Goal: Task Accomplishment & Management: Manage account settings

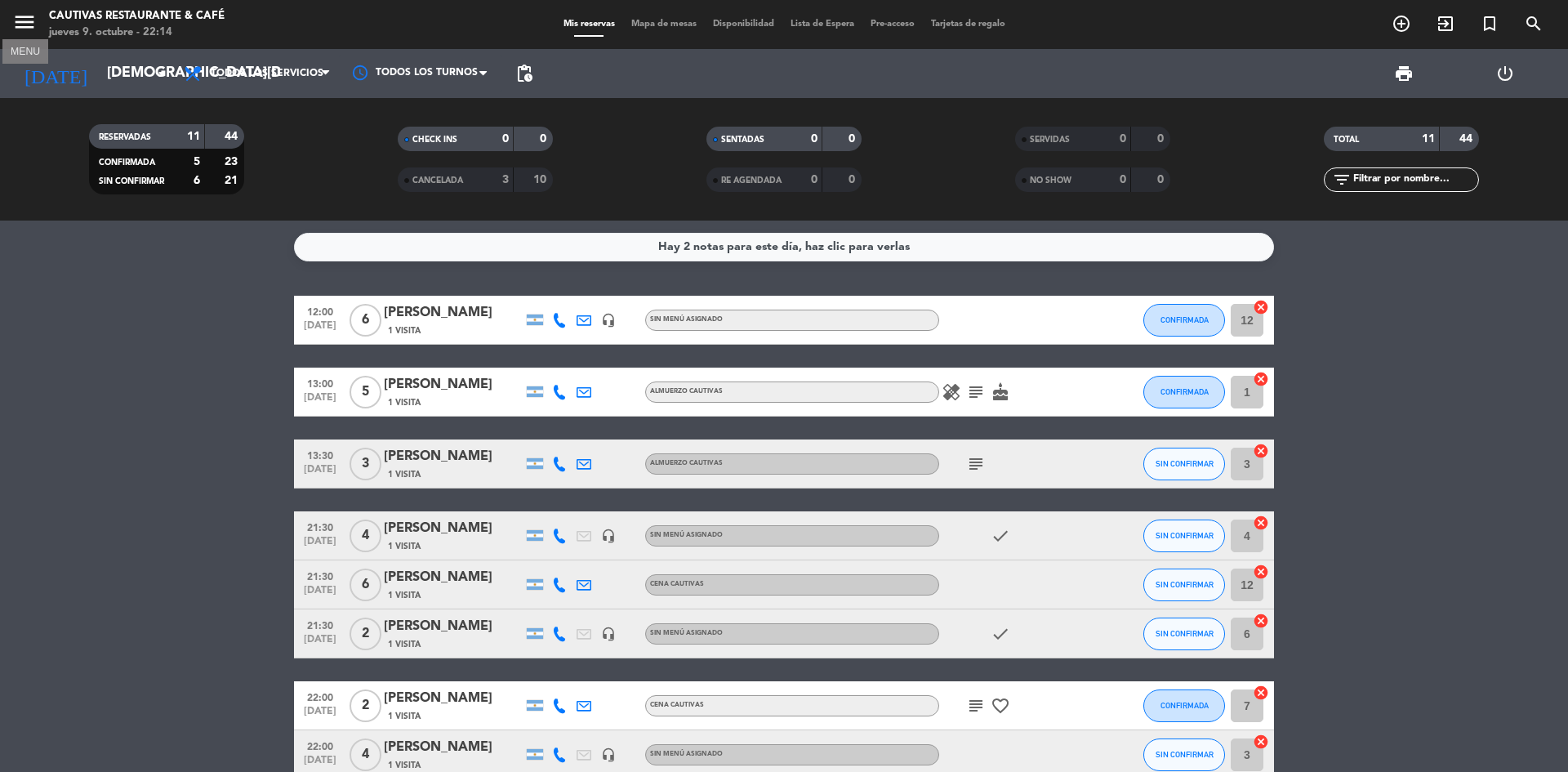
click at [23, 27] on icon "menu" at bounding box center [24, 21] width 25 height 25
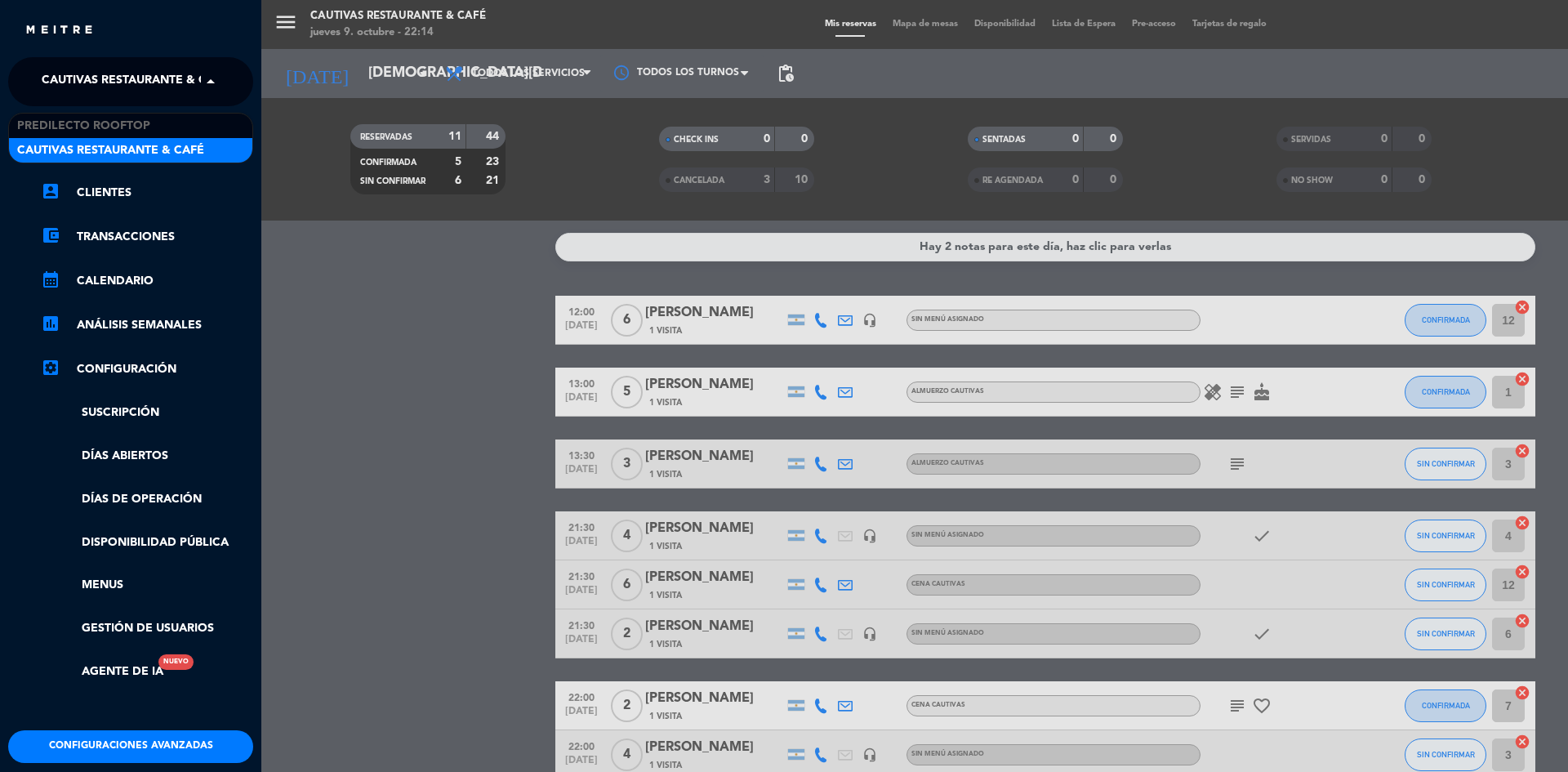
click at [123, 70] on span "Cautivas Restaurante & Café" at bounding box center [135, 82] width 187 height 34
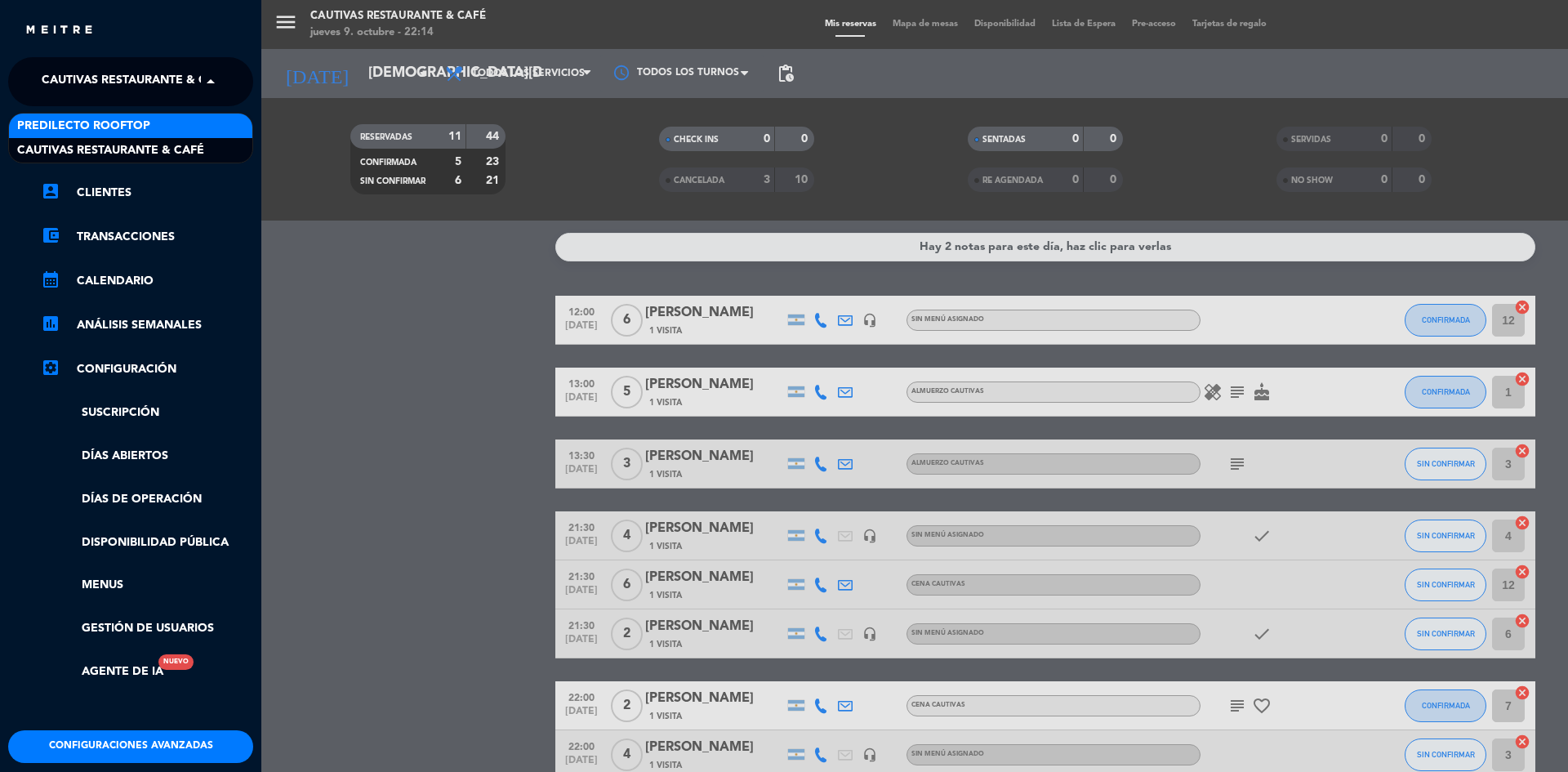
click at [161, 122] on div "Predilecto Rooftop" at bounding box center [131, 126] width 243 height 25
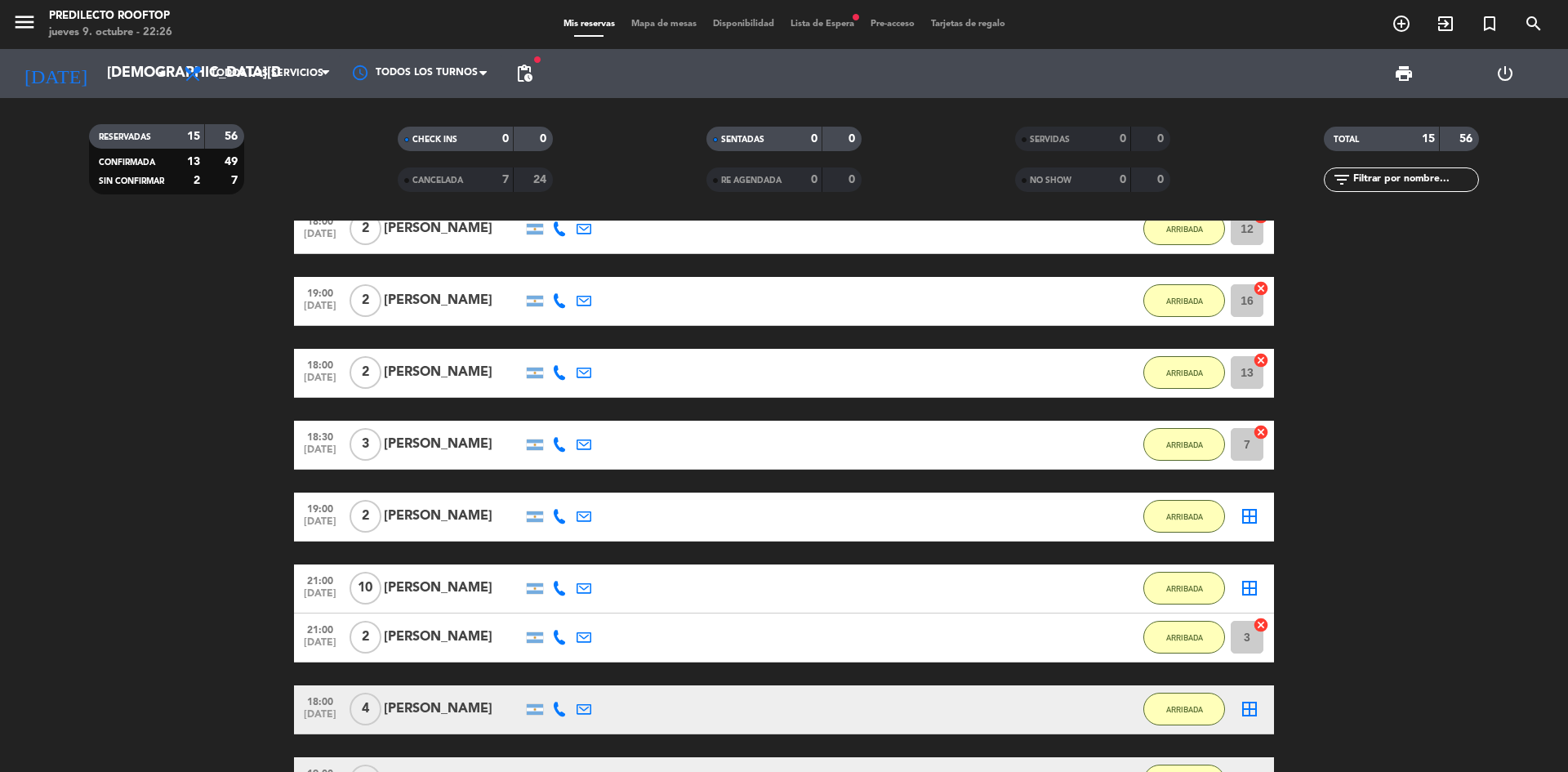
scroll to position [490, 0]
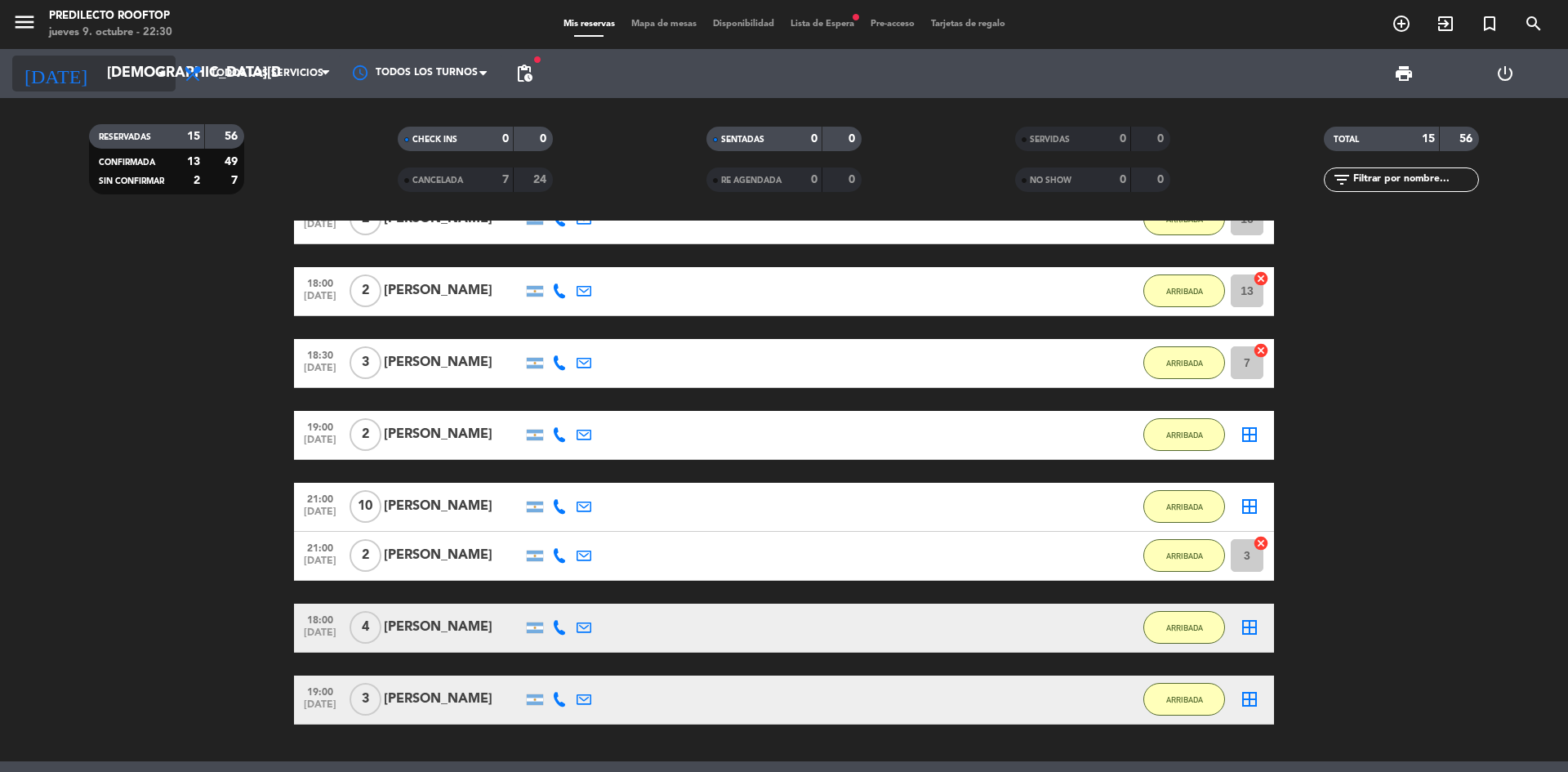
click at [169, 63] on input "[DEMOGRAPHIC_DATA][DATE]" at bounding box center [194, 73] width 189 height 32
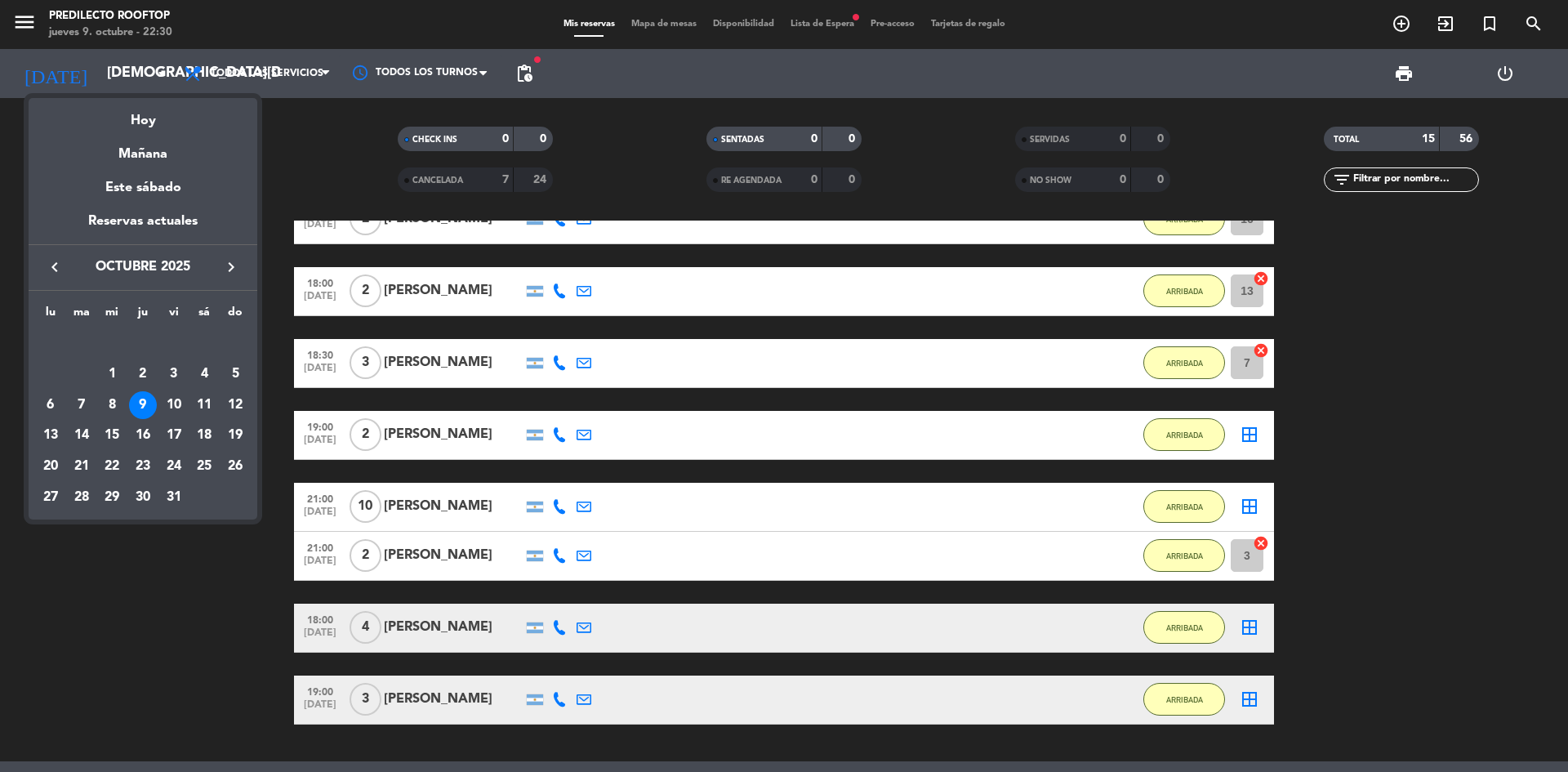
click at [118, 64] on div at bounding box center [784, 386] width 1568 height 772
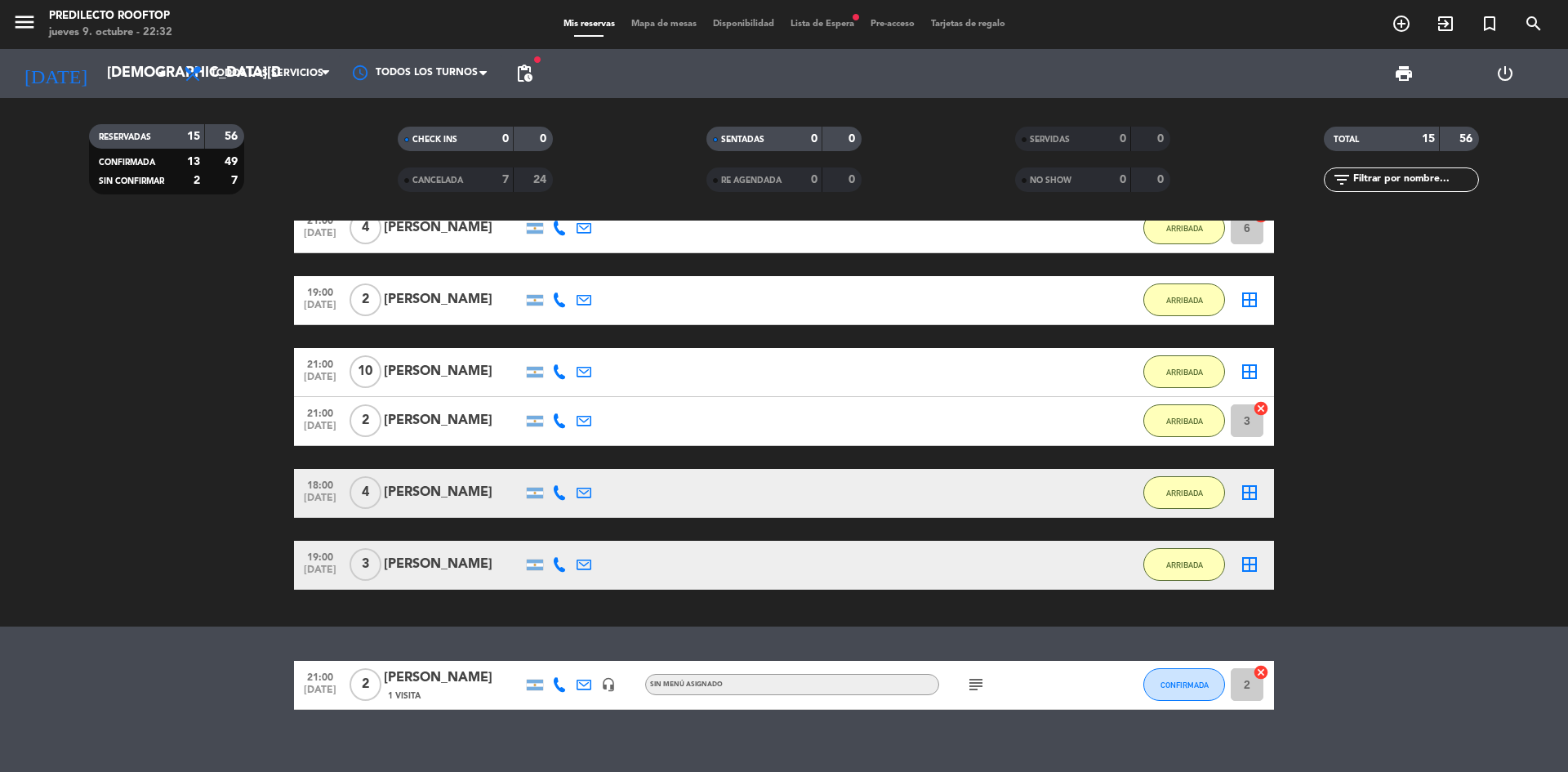
scroll to position [716, 0]
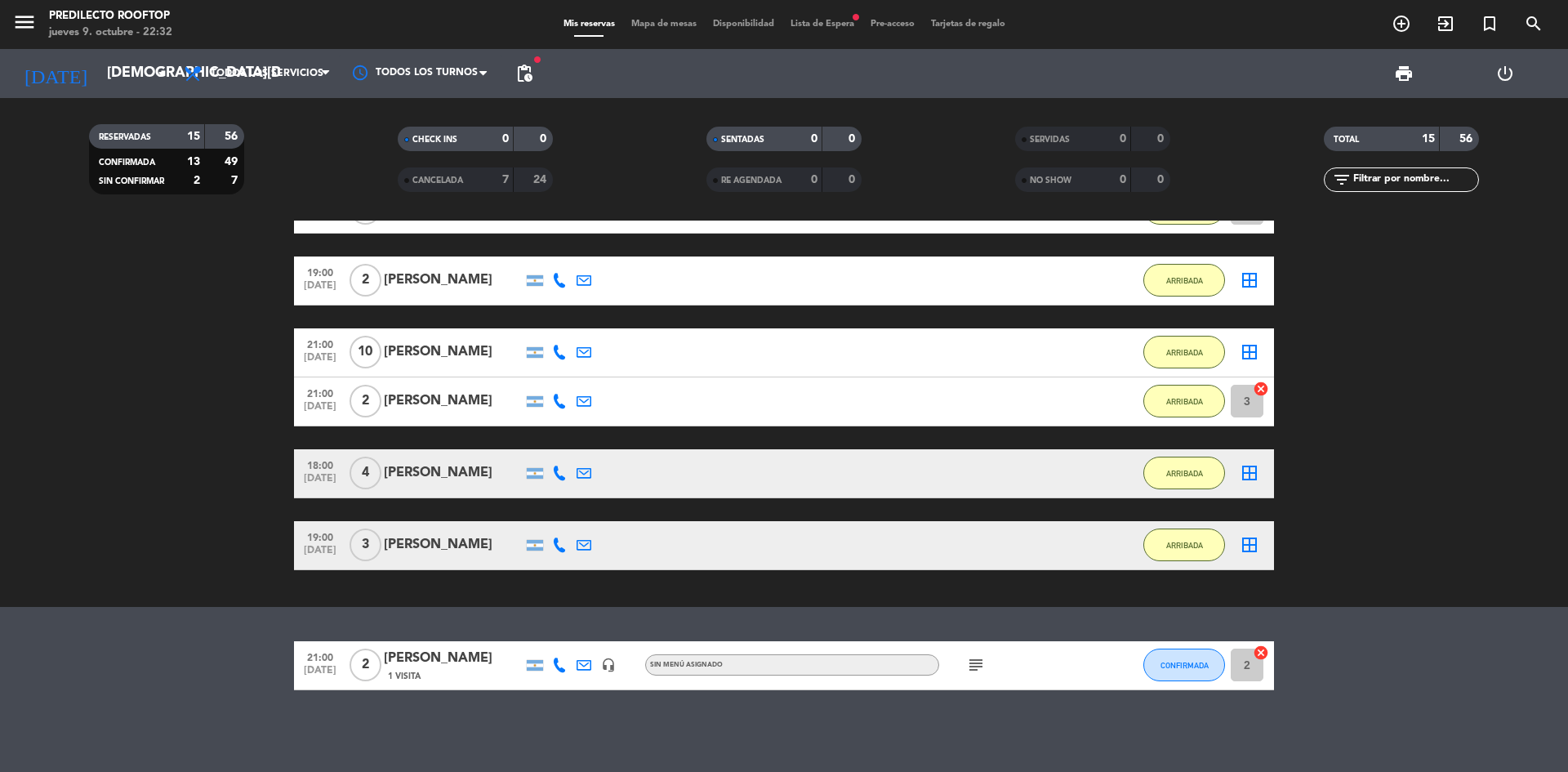
click at [145, 35] on div "jueves 9. octubre - 22:32" at bounding box center [110, 32] width 123 height 16
click at [32, 18] on icon "menu" at bounding box center [24, 21] width 25 height 25
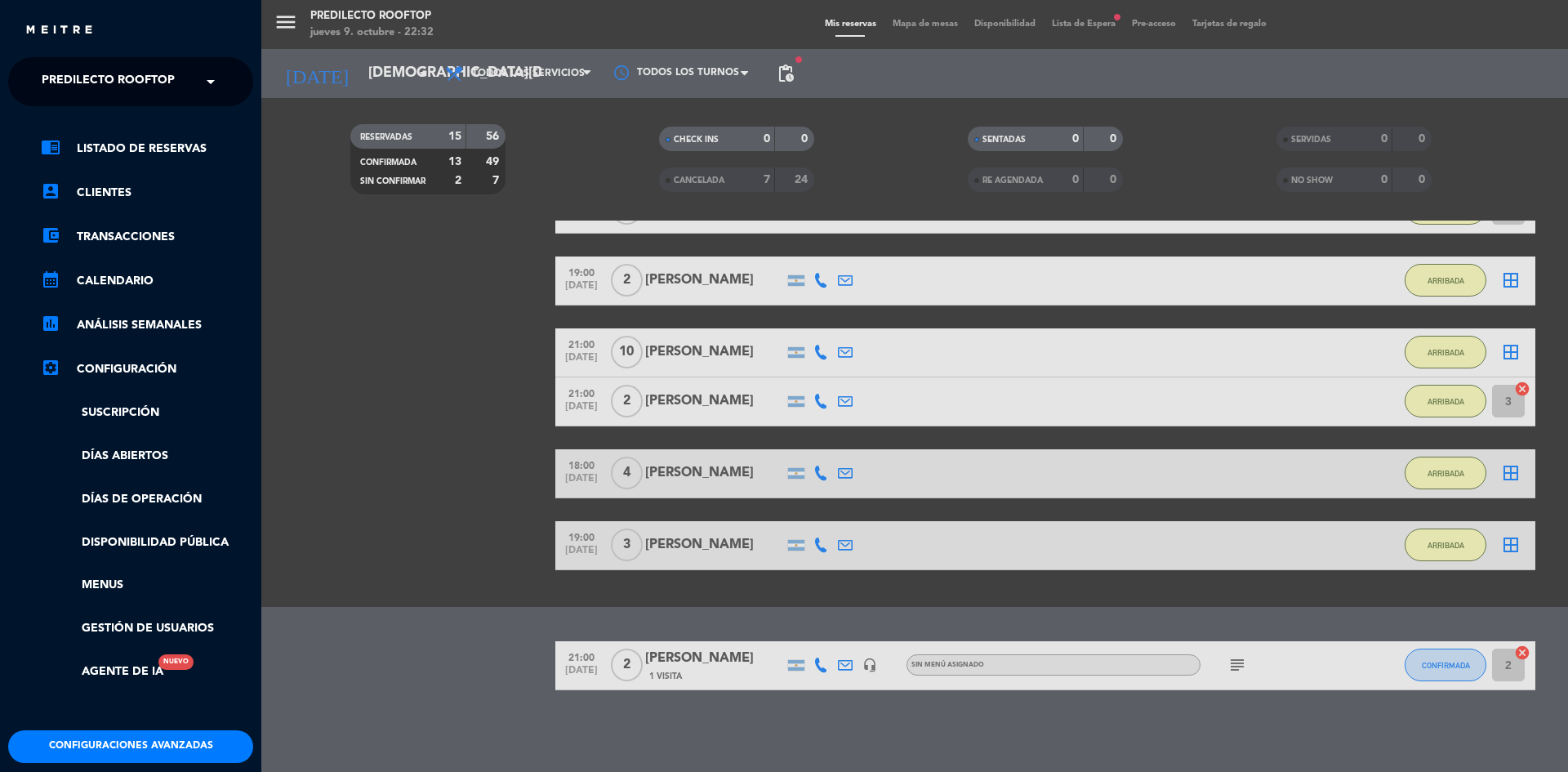
click at [204, 72] on span at bounding box center [214, 82] width 28 height 34
click at [179, 141] on span "Cautivas Restaurante & Café" at bounding box center [110, 150] width 187 height 19
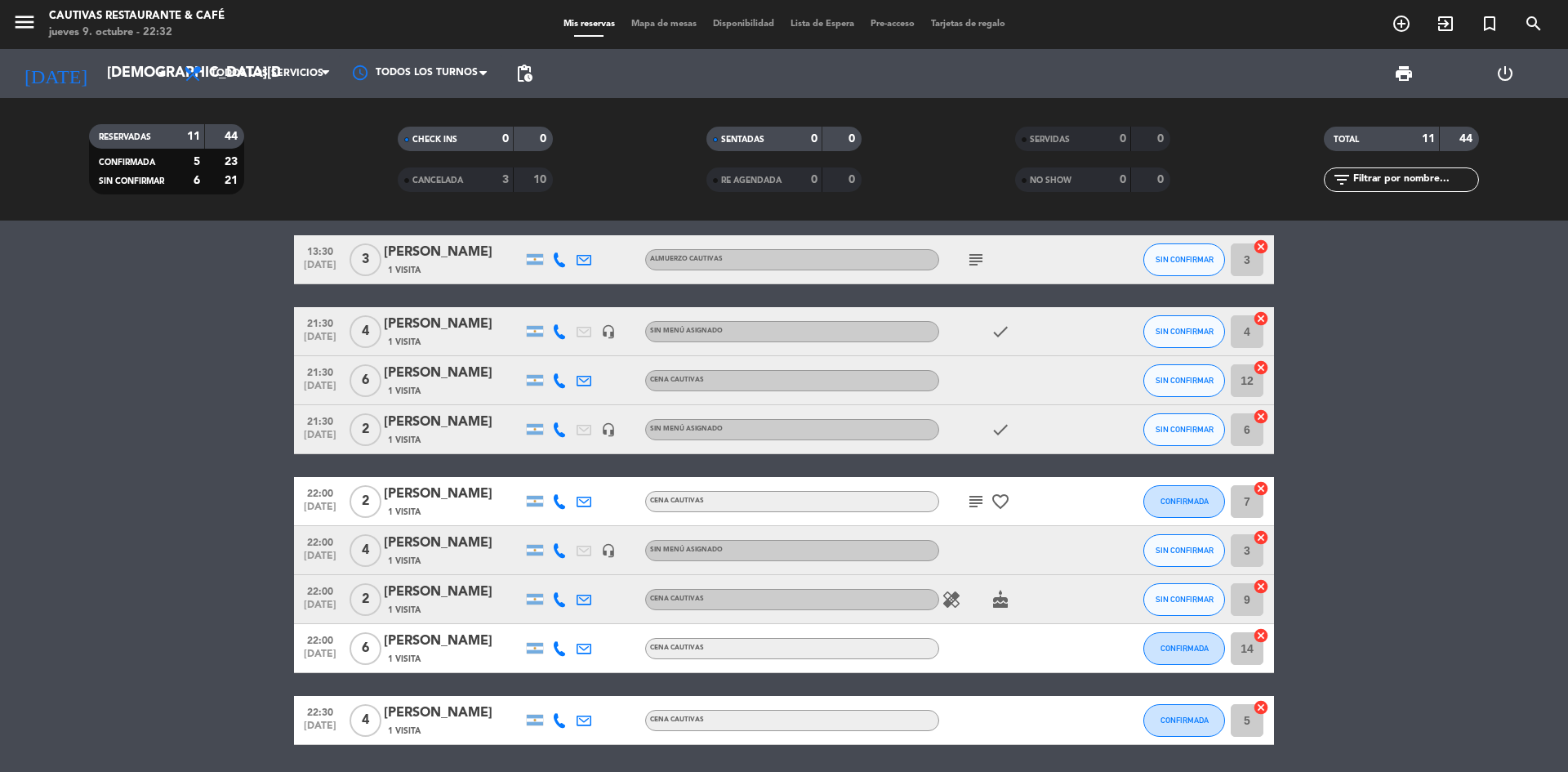
scroll to position [14, 0]
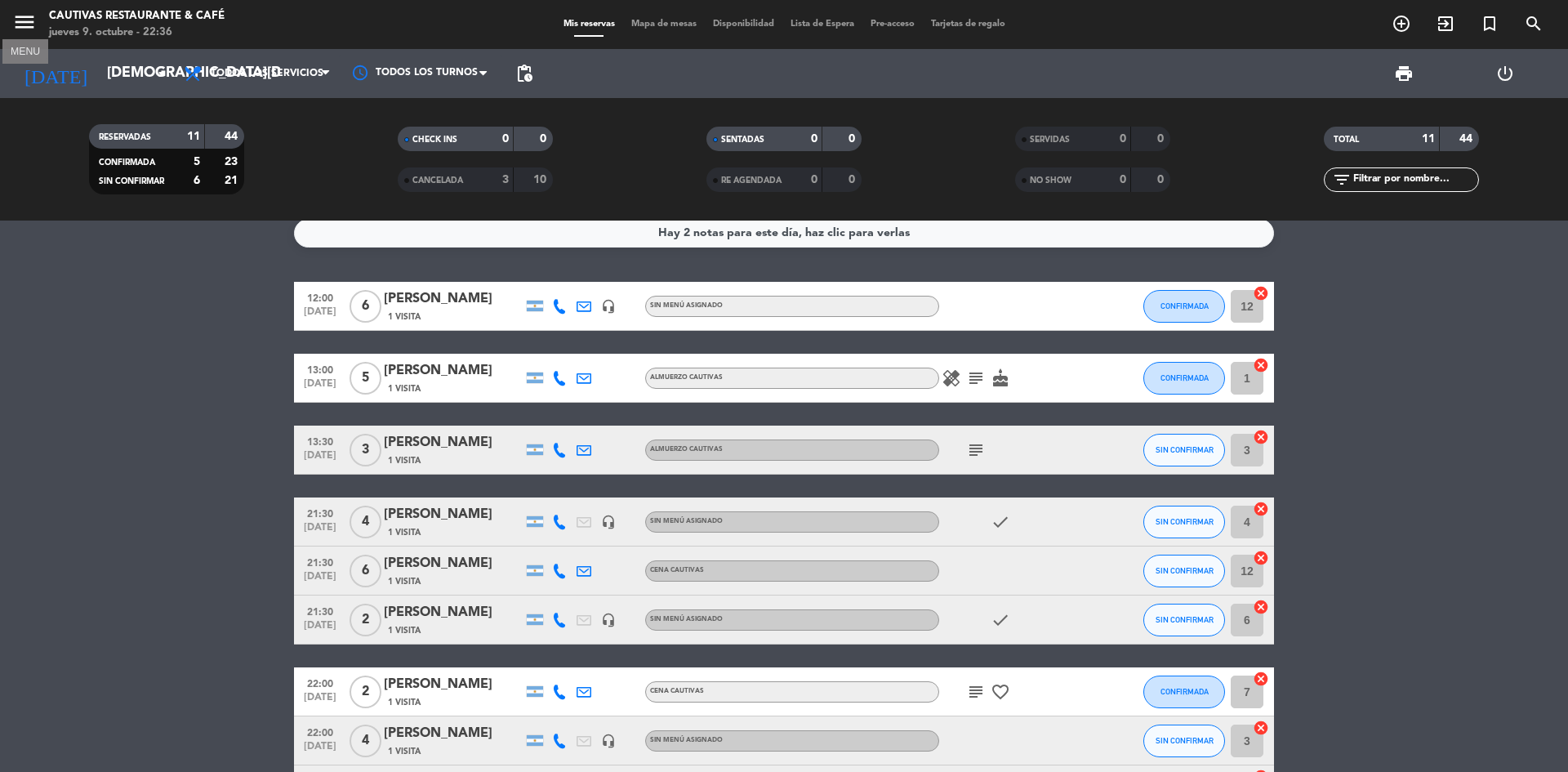
click at [36, 20] on icon "menu" at bounding box center [24, 21] width 25 height 25
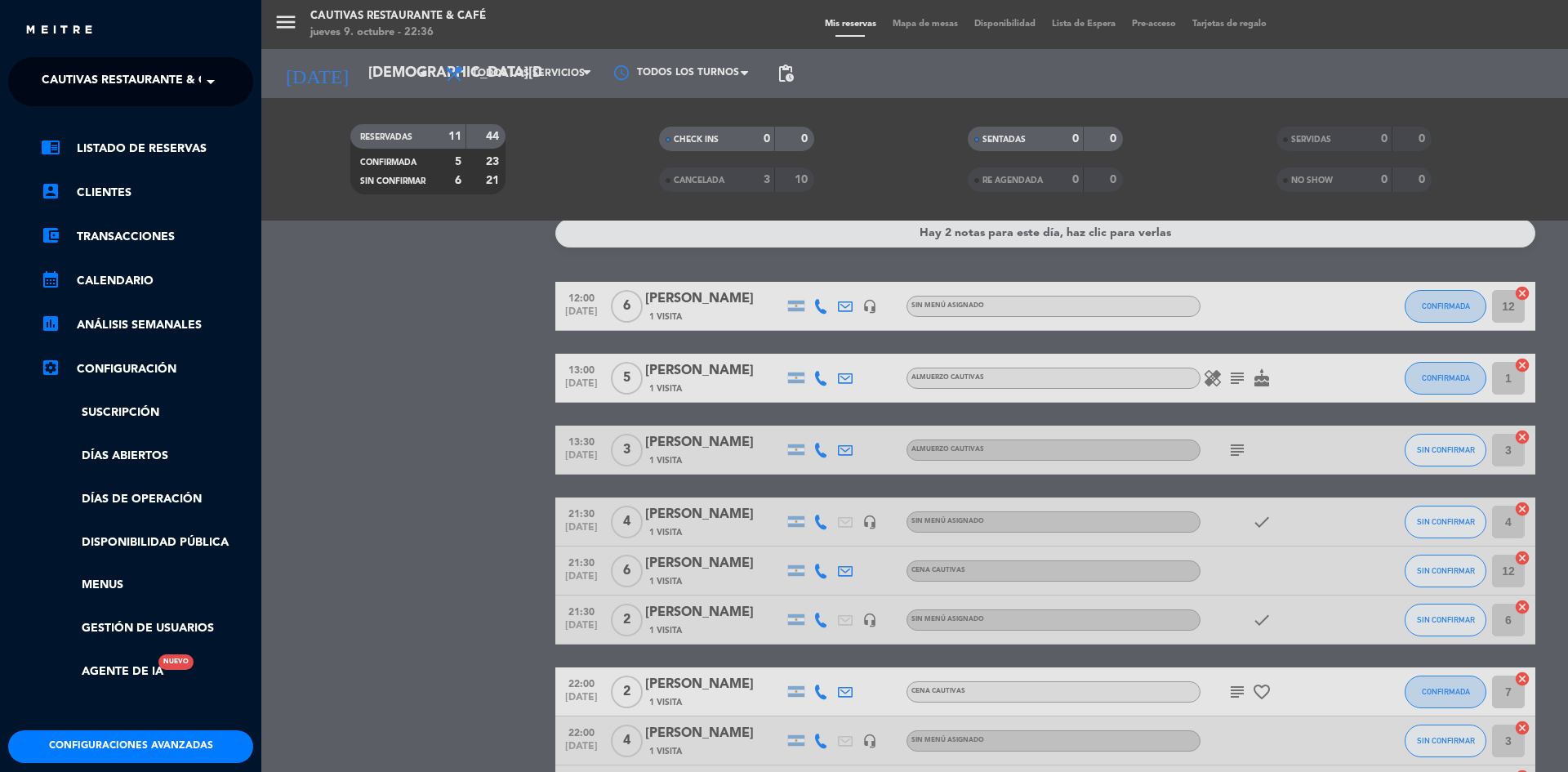
click at [125, 94] on span "Cautivas Restaurante & Café" at bounding box center [135, 82] width 187 height 34
click at [162, 127] on div "Predilecto Rooftop" at bounding box center [131, 126] width 243 height 25
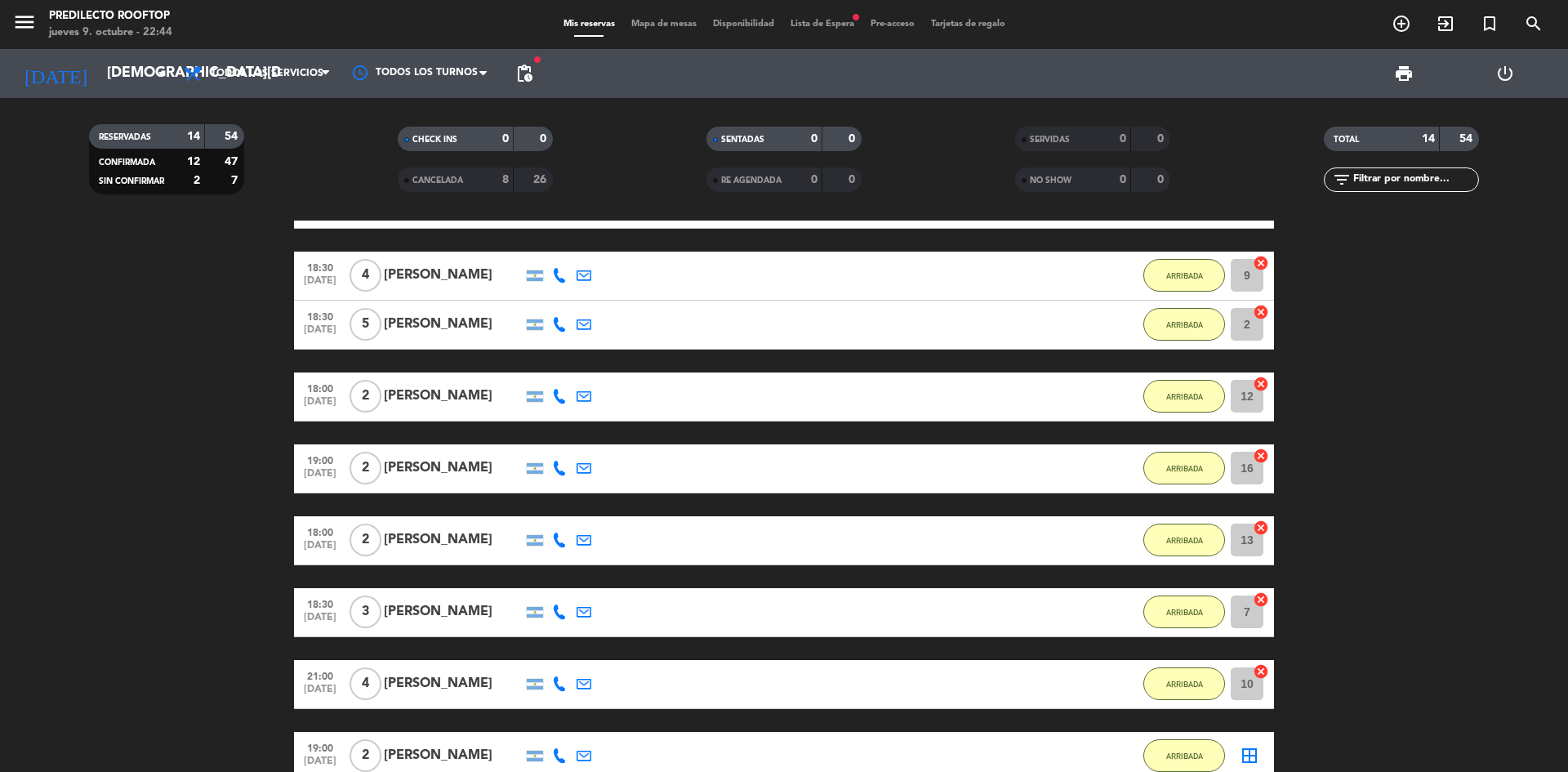
scroll to position [245, 0]
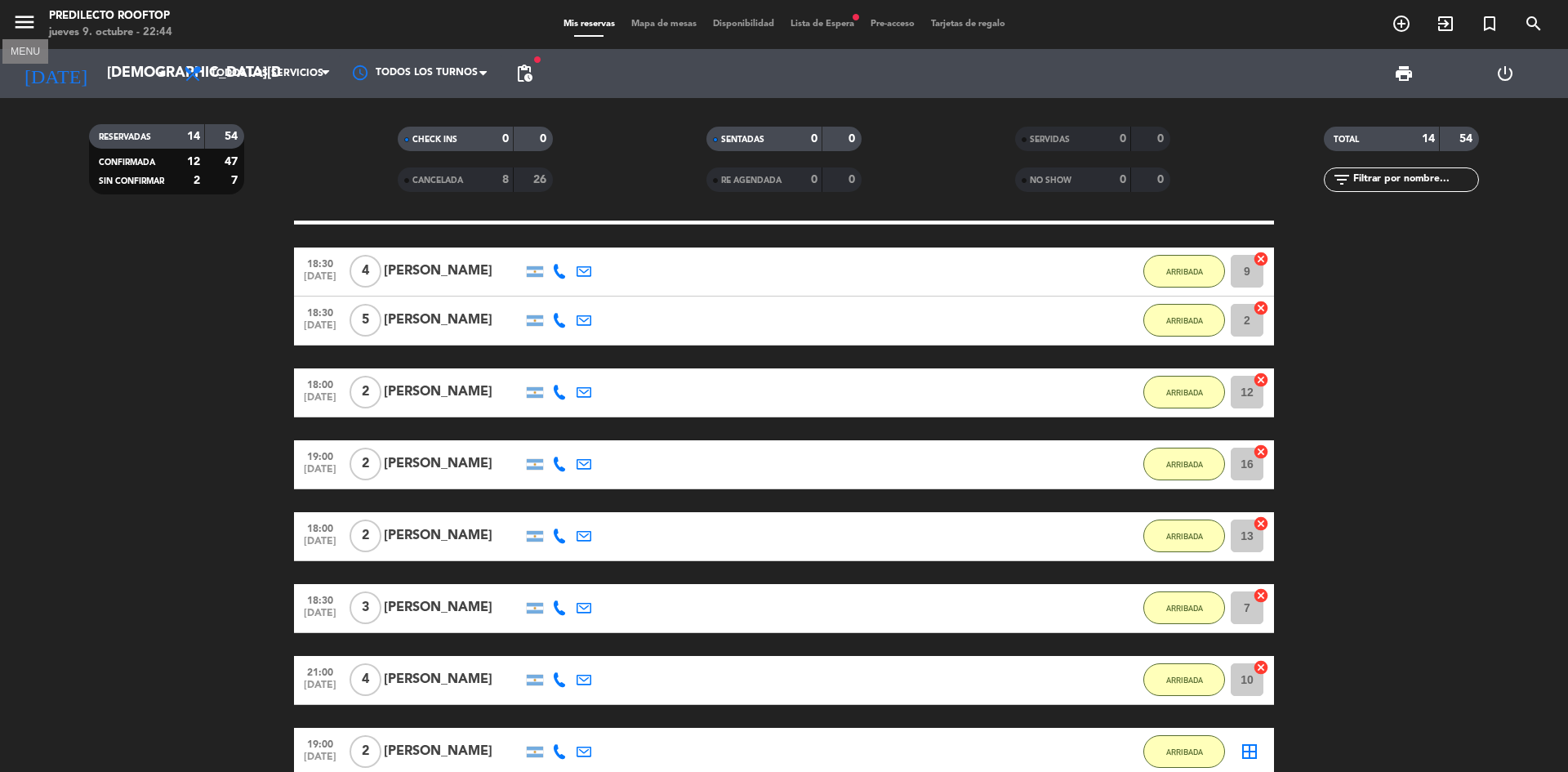
click at [20, 32] on icon "menu" at bounding box center [24, 21] width 25 height 25
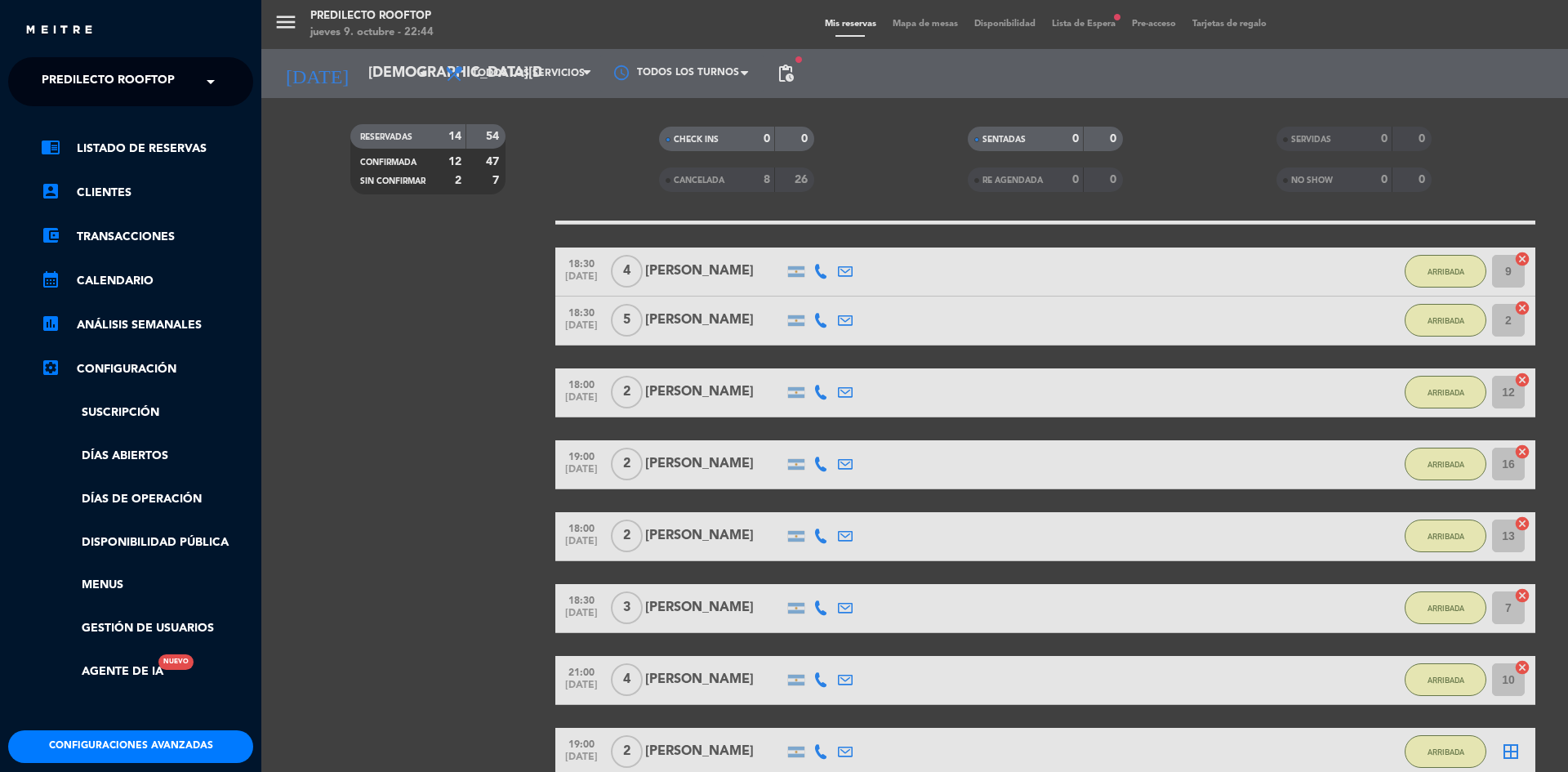
click at [197, 88] on div "× Predilecto Rooftop" at bounding box center [117, 82] width 164 height 34
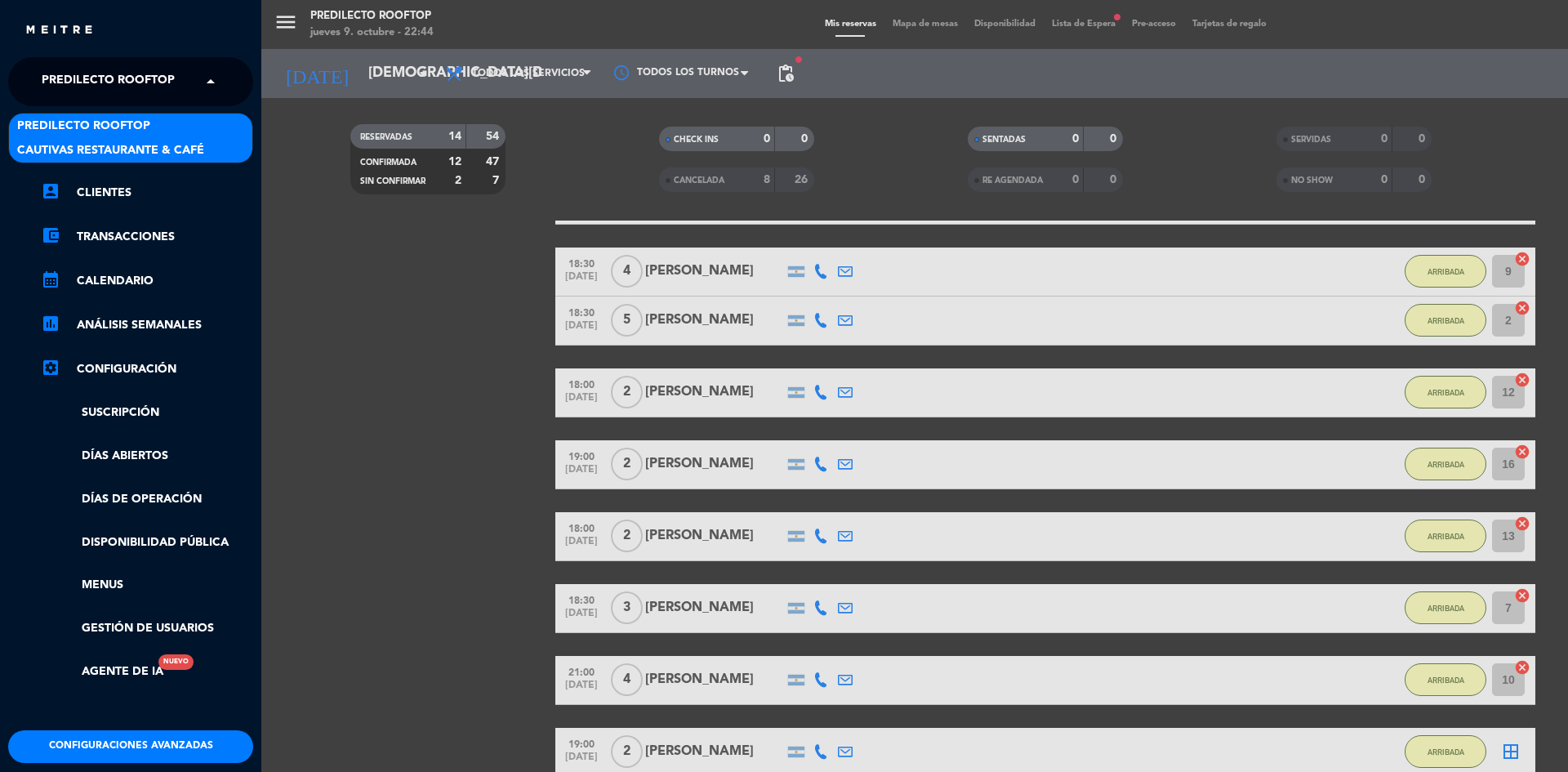
click at [194, 151] on span "Cautivas Restaurante & Café" at bounding box center [110, 150] width 187 height 19
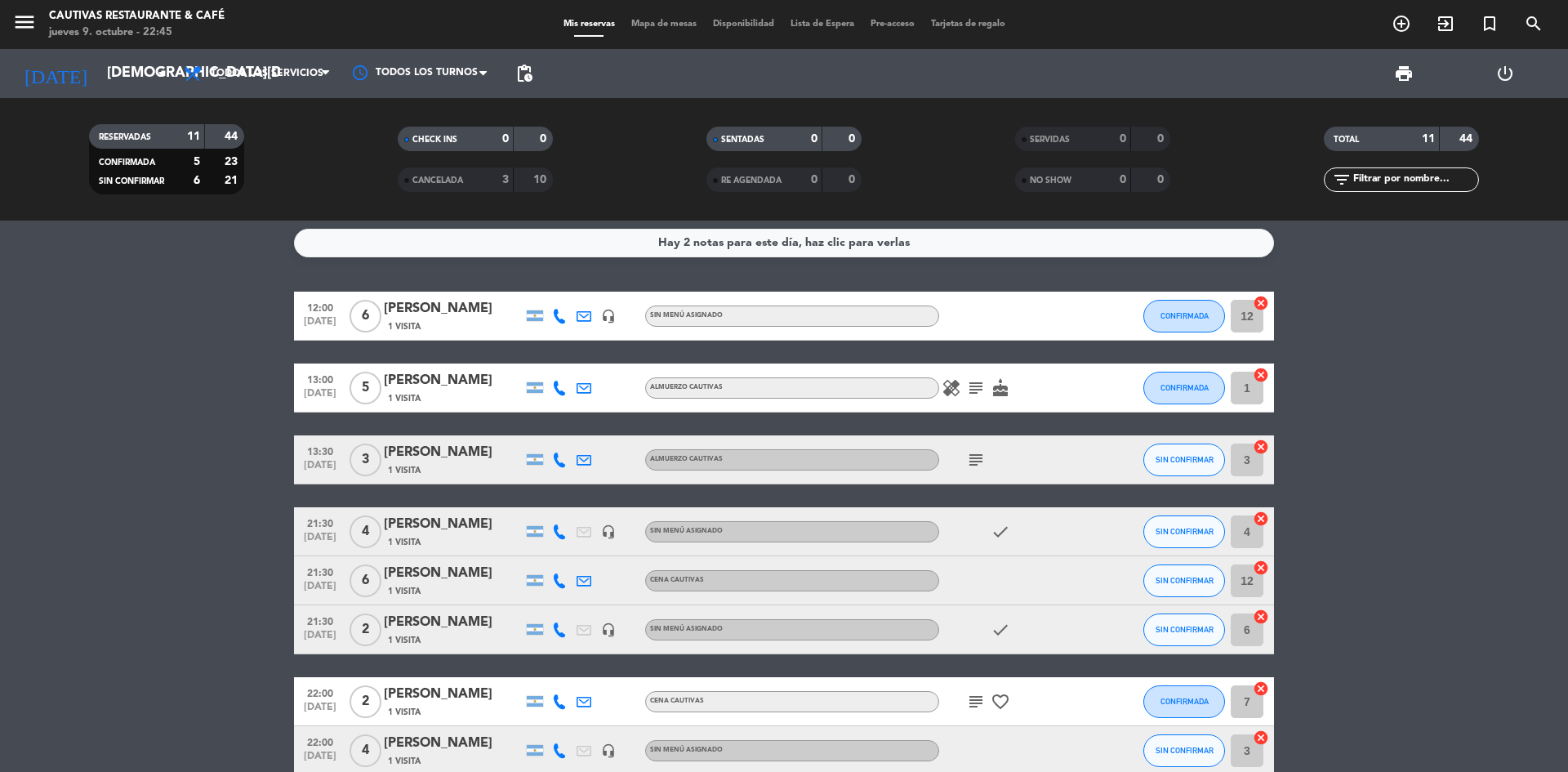
scroll to position [0, 0]
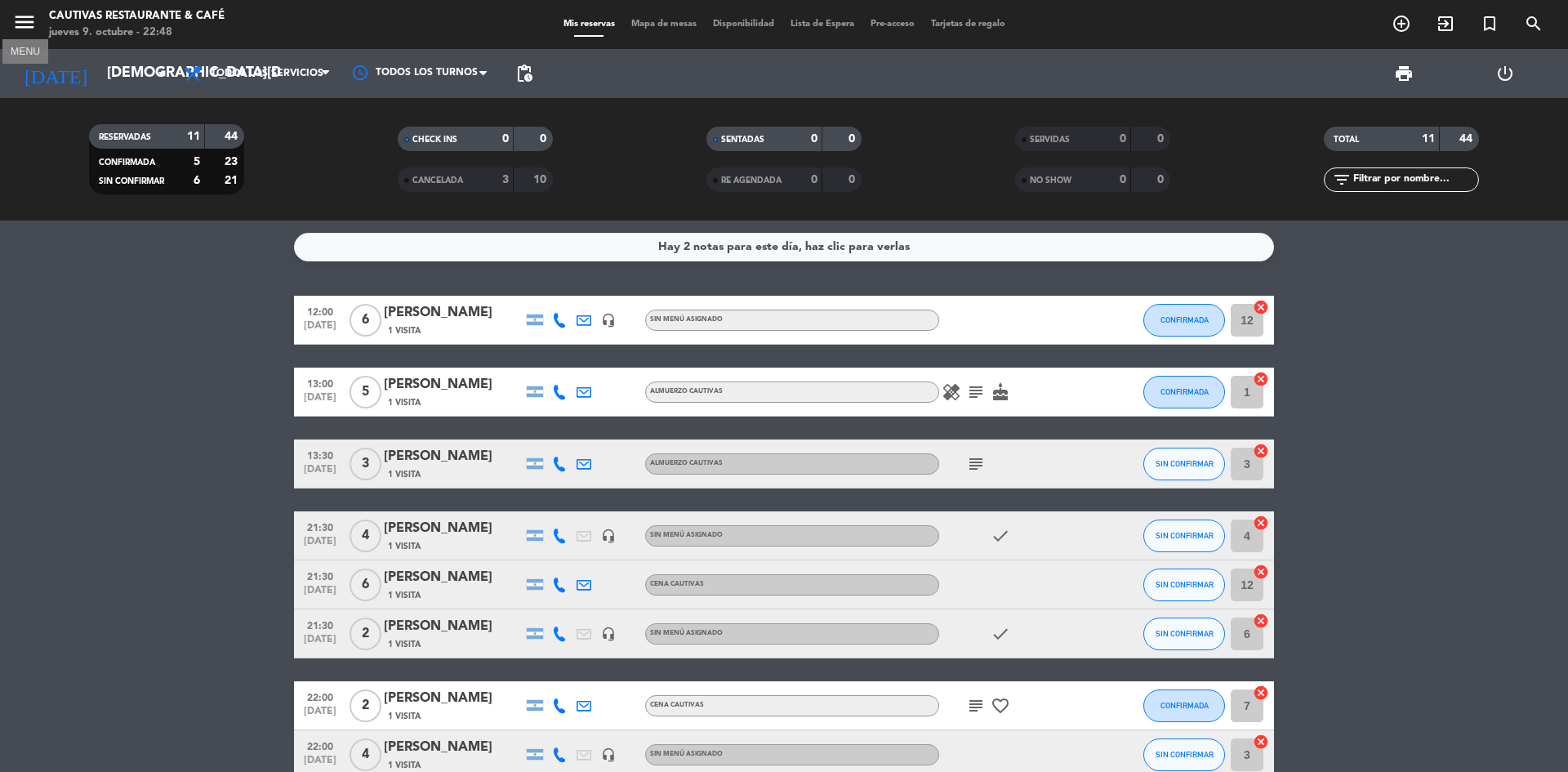
click at [20, 21] on icon "menu" at bounding box center [24, 21] width 25 height 25
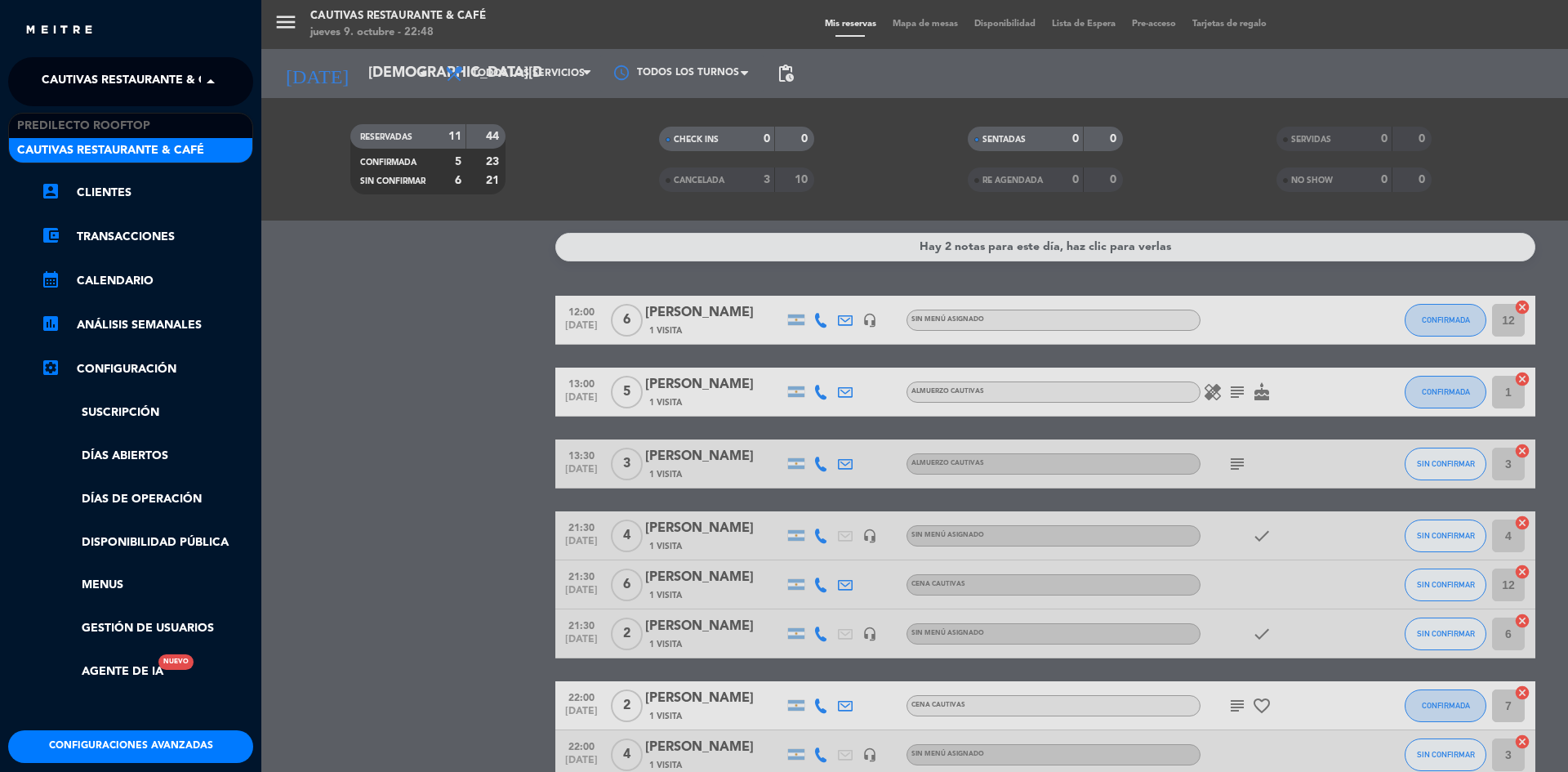
click at [192, 89] on span "Cautivas Restaurante & Café" at bounding box center [135, 82] width 187 height 34
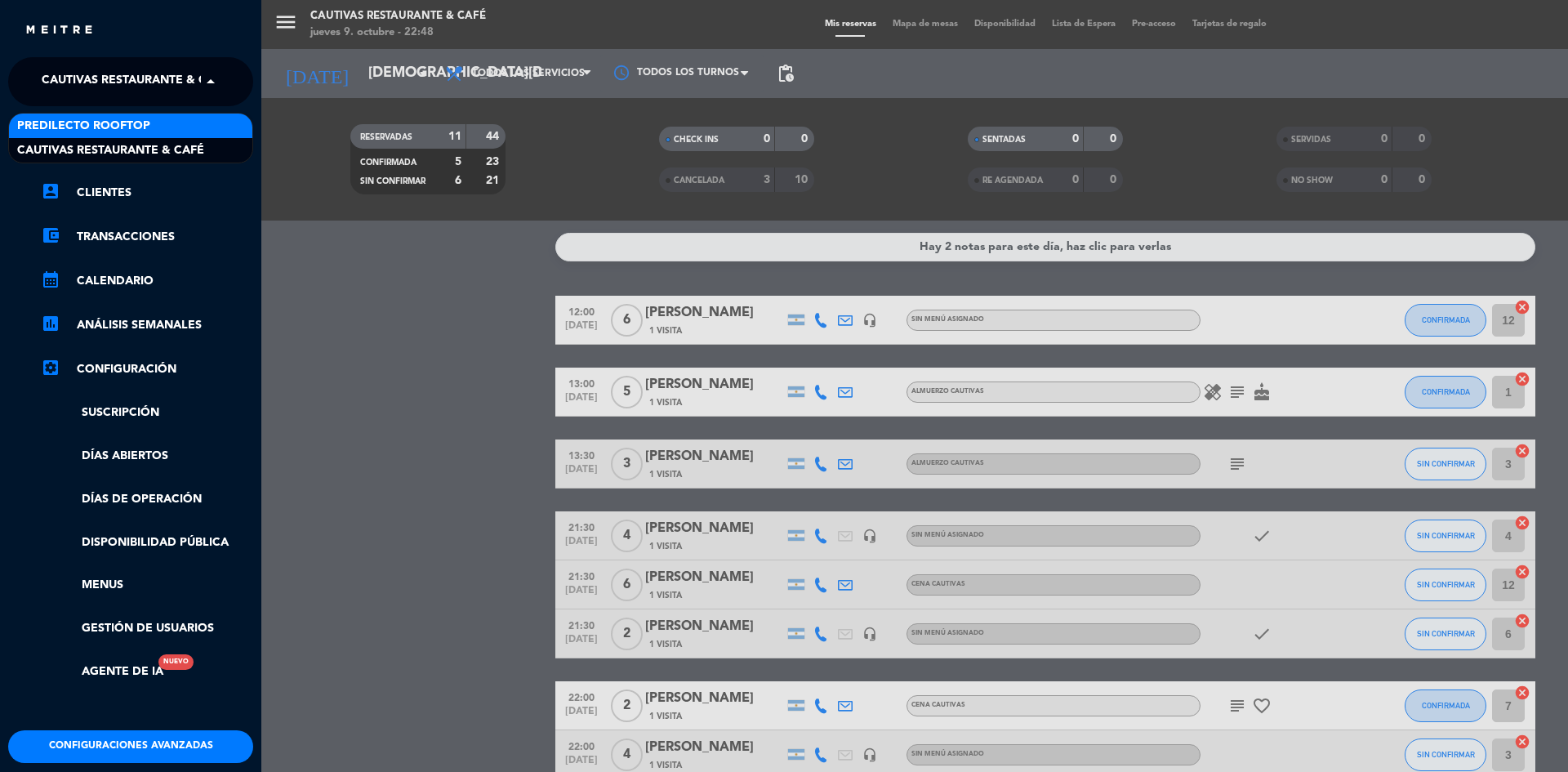
click at [192, 115] on div "Predilecto Rooftop" at bounding box center [131, 126] width 243 height 25
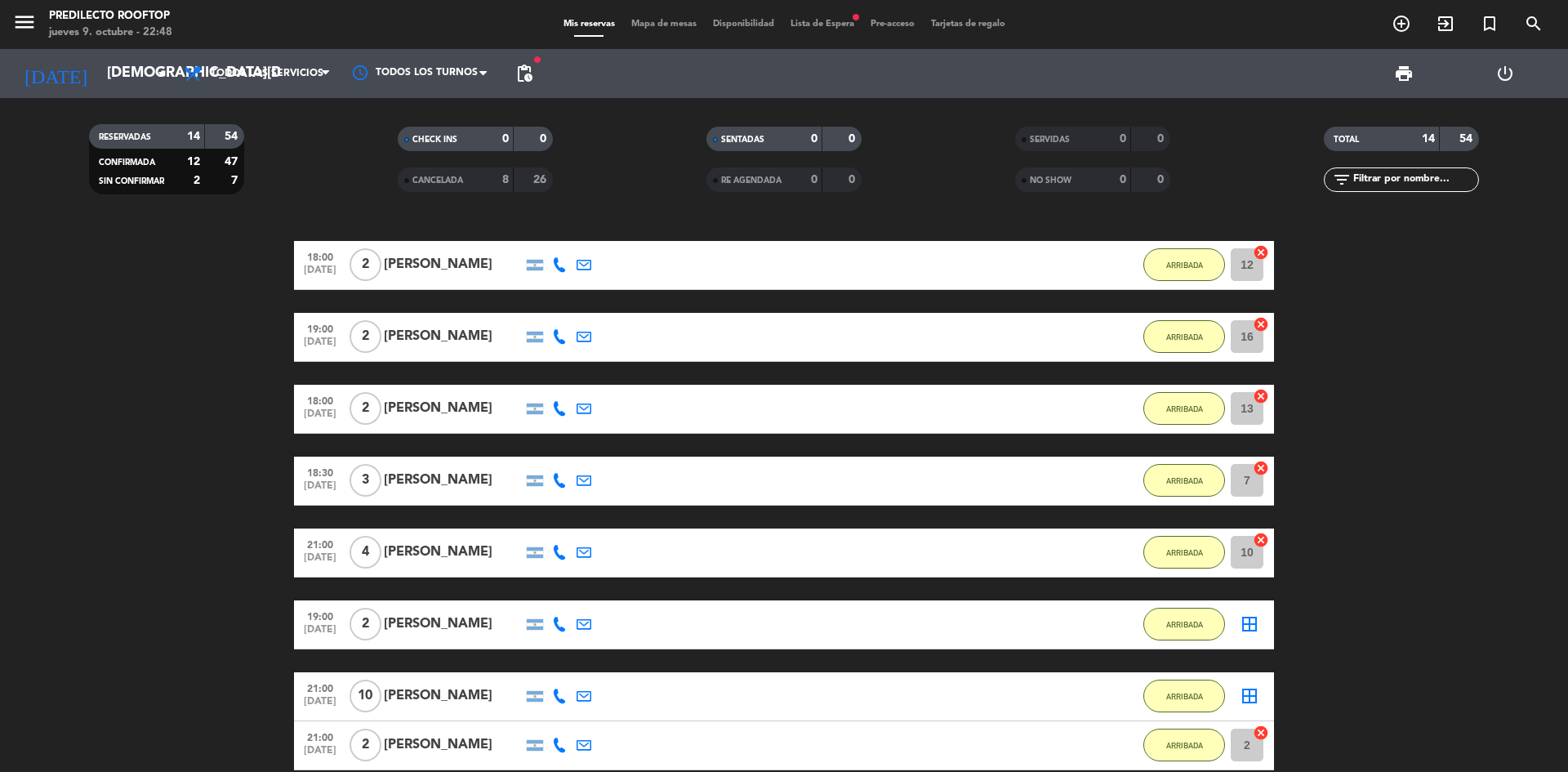
scroll to position [408, 0]
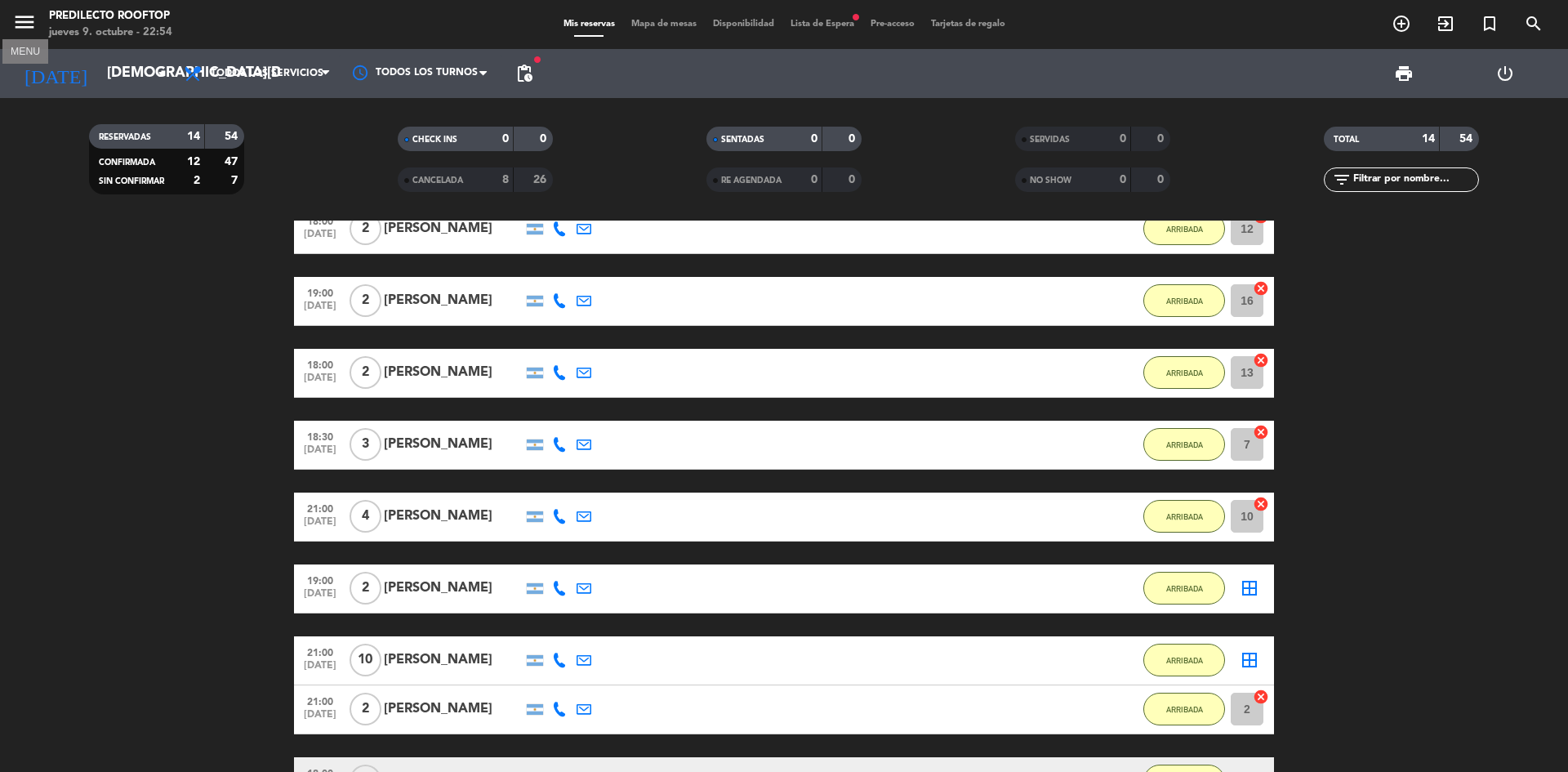
click at [22, 18] on icon "menu" at bounding box center [24, 21] width 25 height 25
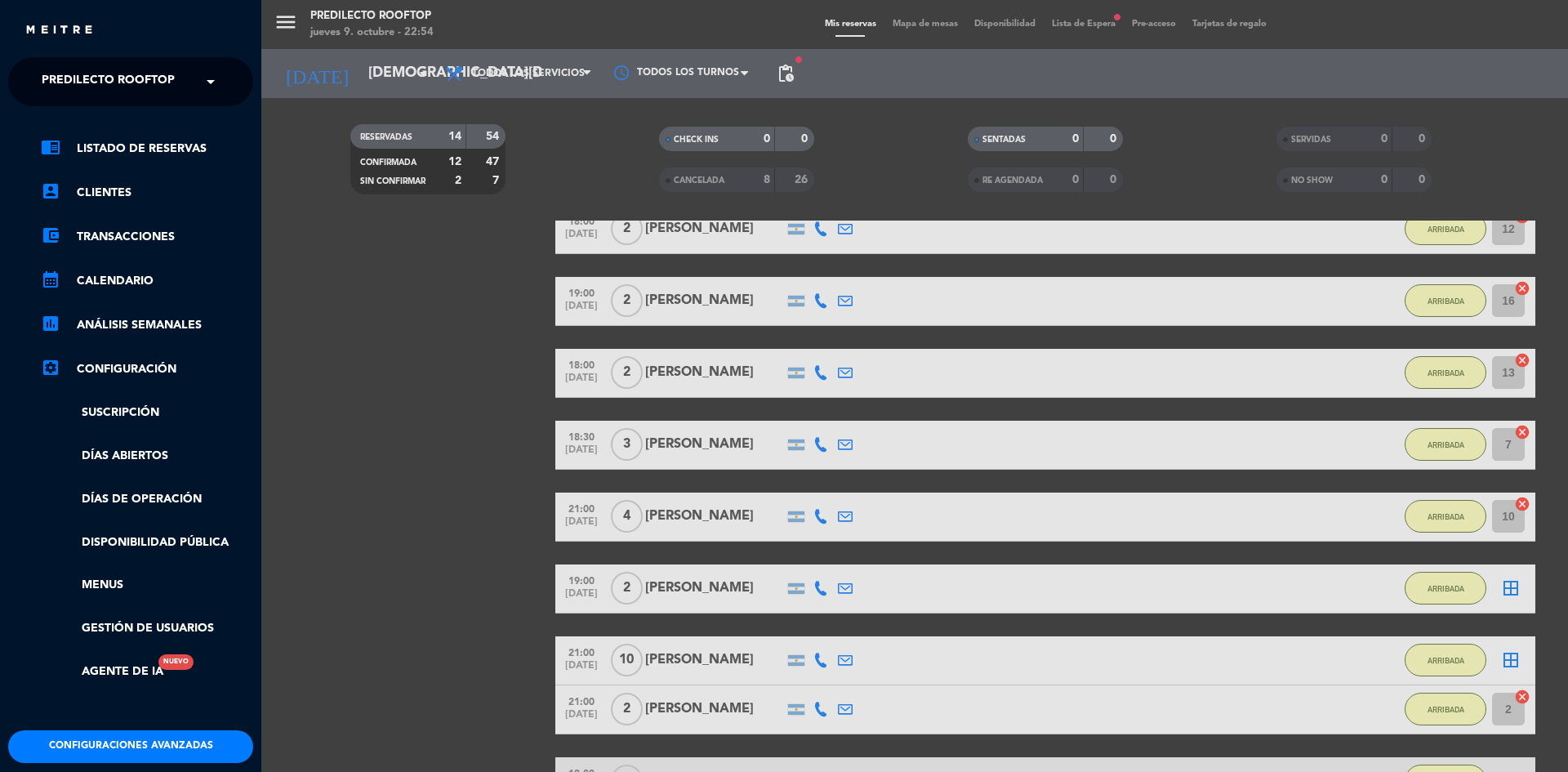
click at [203, 82] on span at bounding box center [214, 82] width 28 height 34
click at [139, 157] on span "Cautivas Restaurante & Café" at bounding box center [110, 150] width 187 height 19
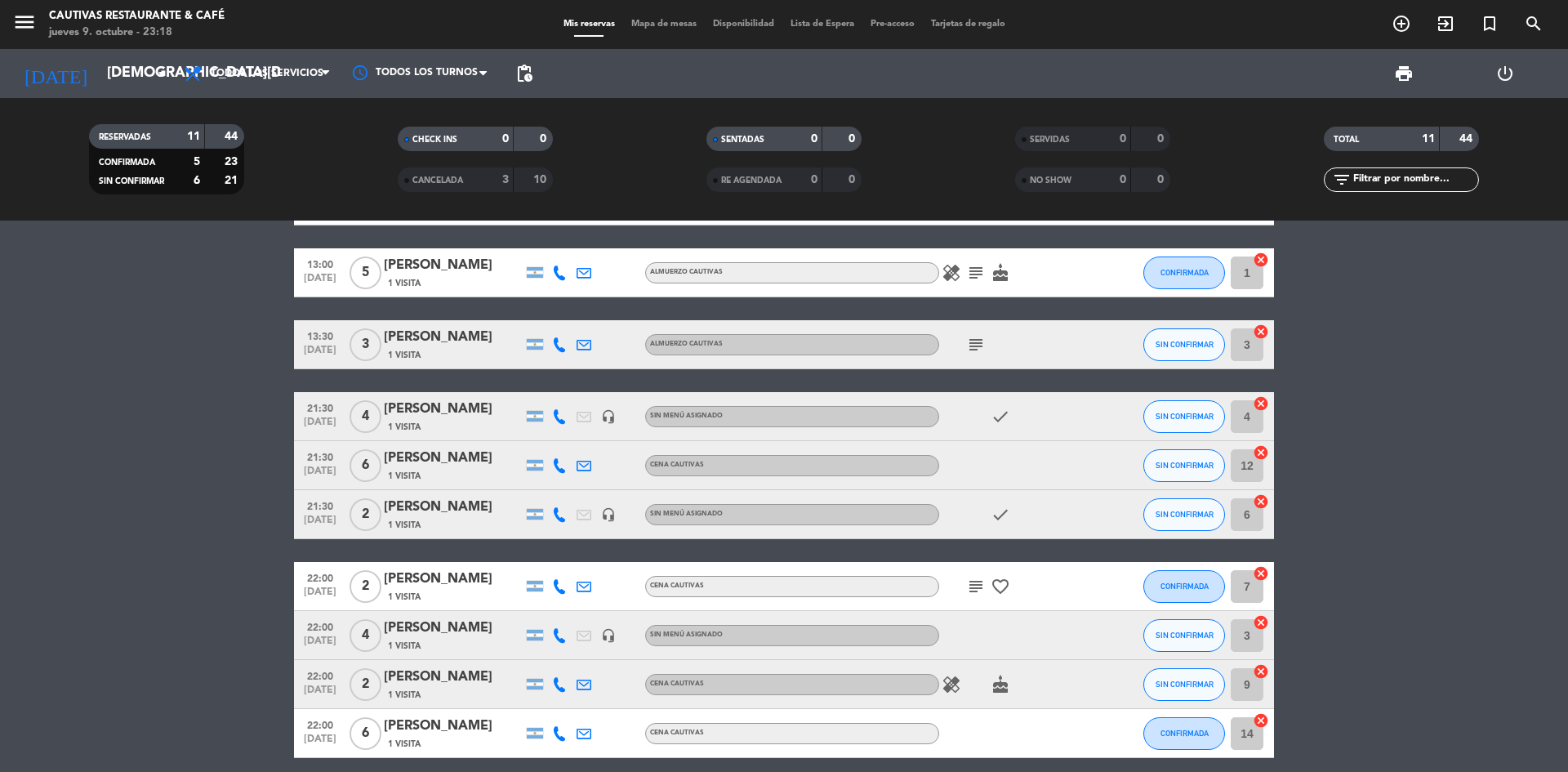
scroll to position [96, 0]
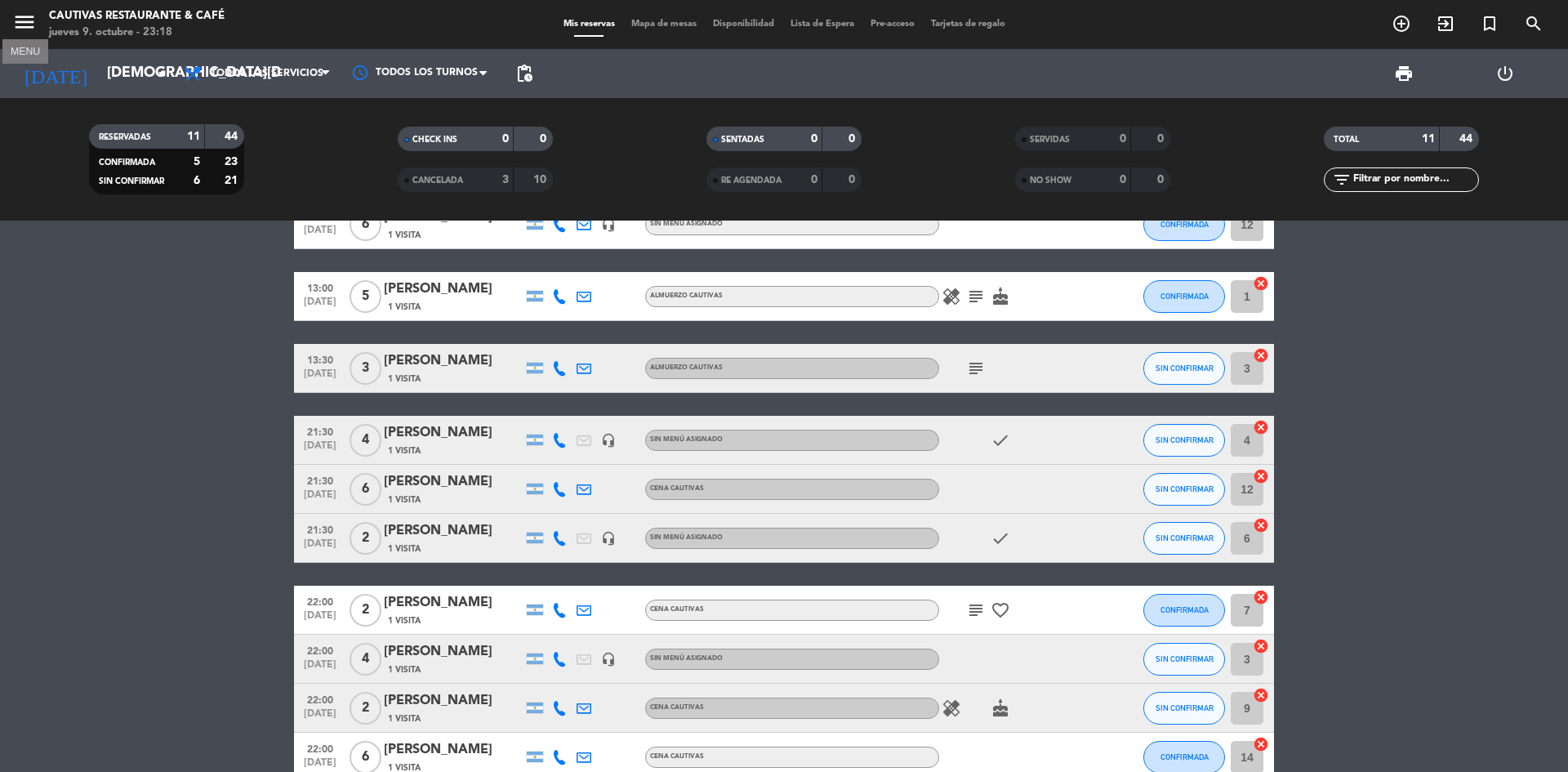
click at [22, 11] on icon "menu" at bounding box center [24, 21] width 25 height 25
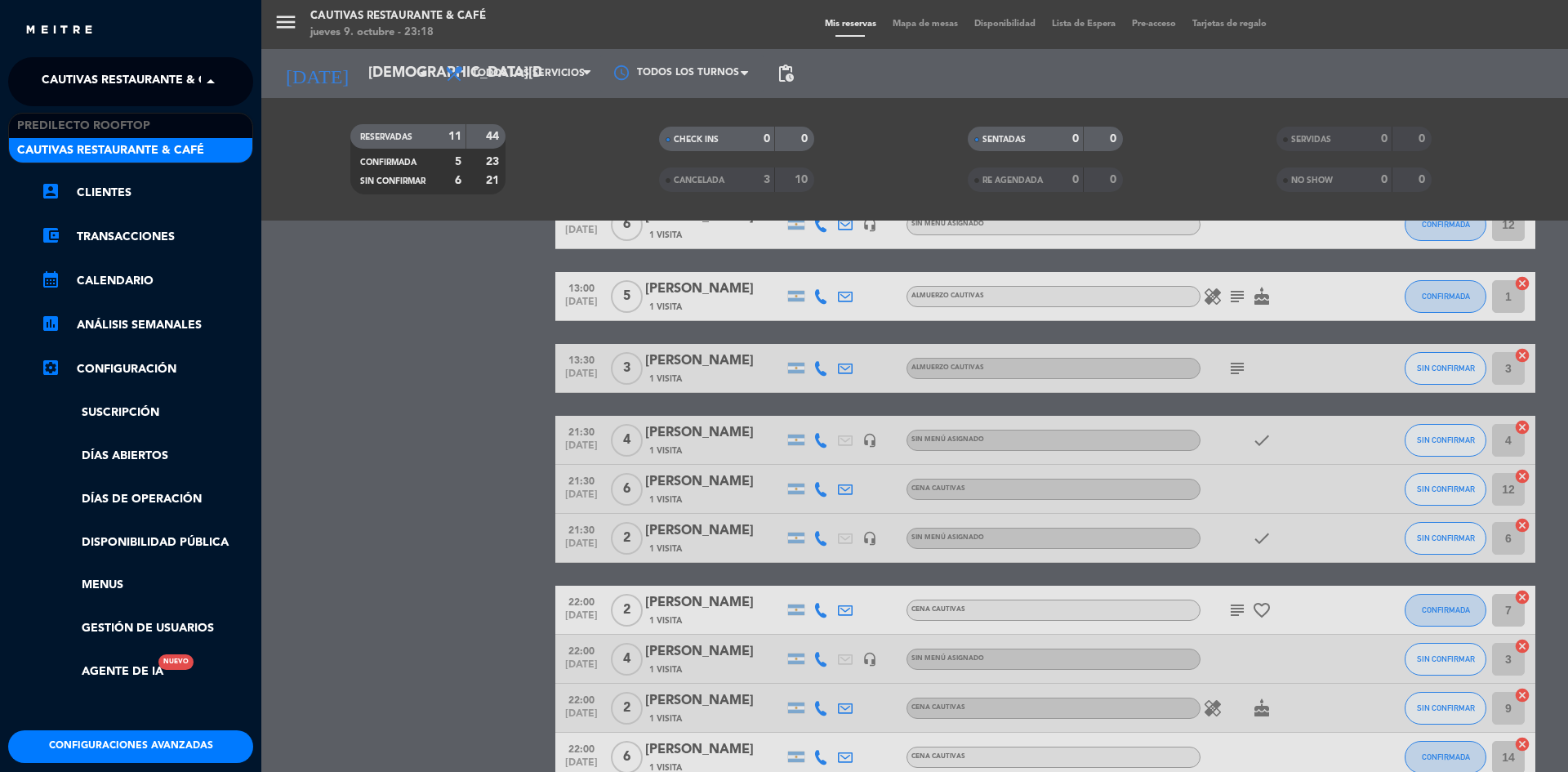
click at [207, 76] on span at bounding box center [214, 82] width 28 height 34
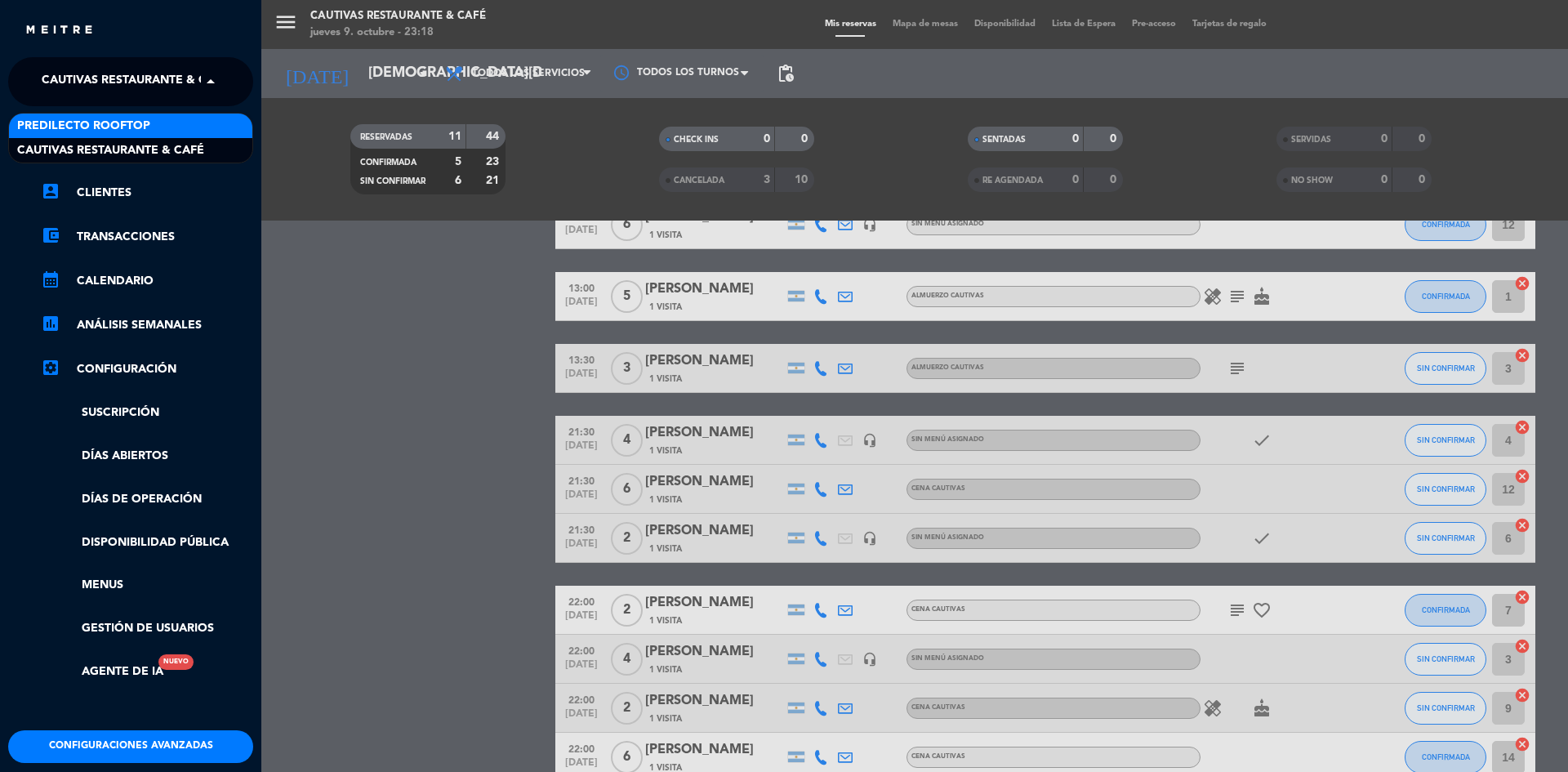
click at [160, 124] on div "Predilecto Rooftop" at bounding box center [131, 126] width 243 height 25
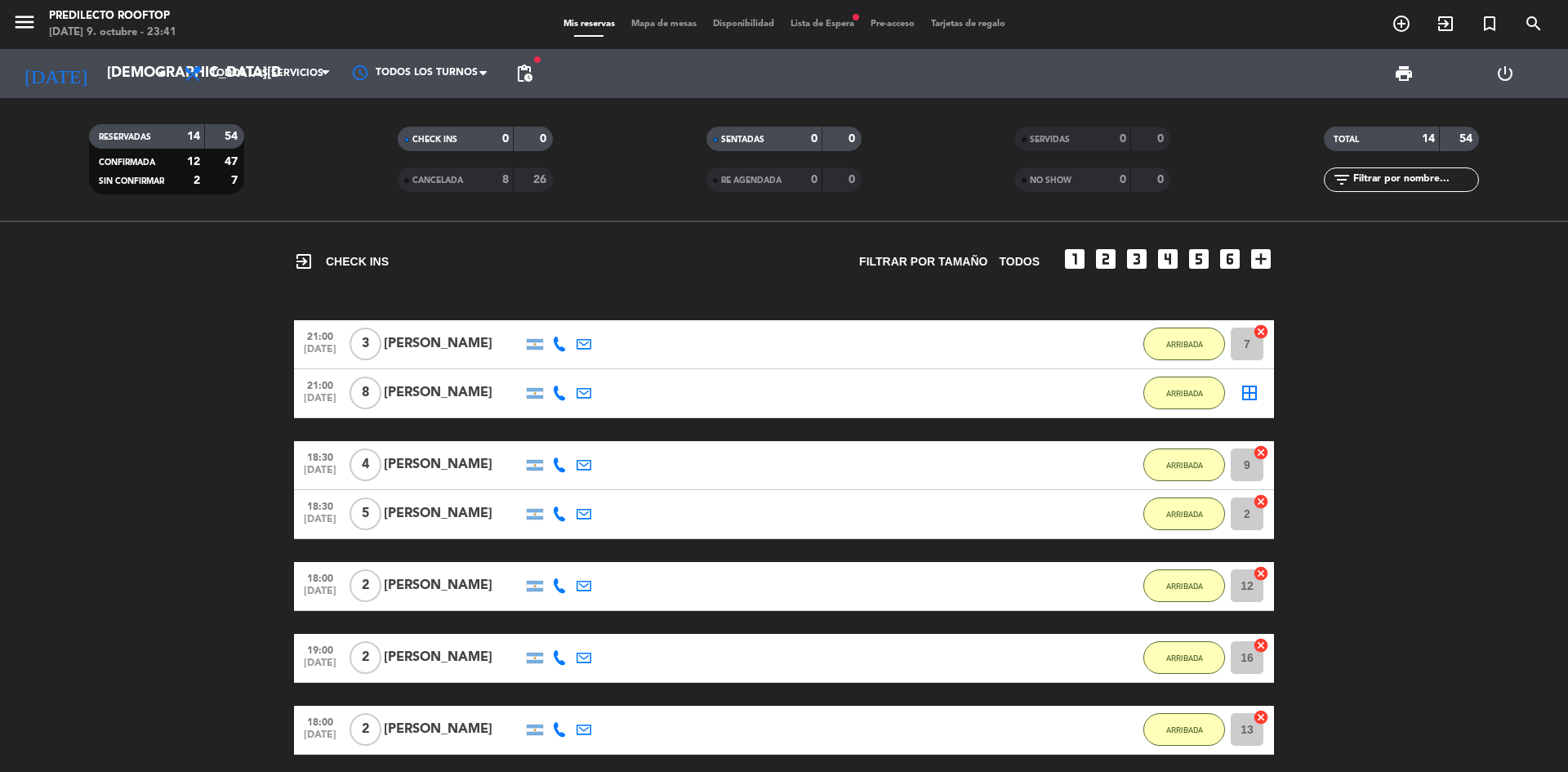
scroll to position [163, 0]
